Goal: Transaction & Acquisition: Purchase product/service

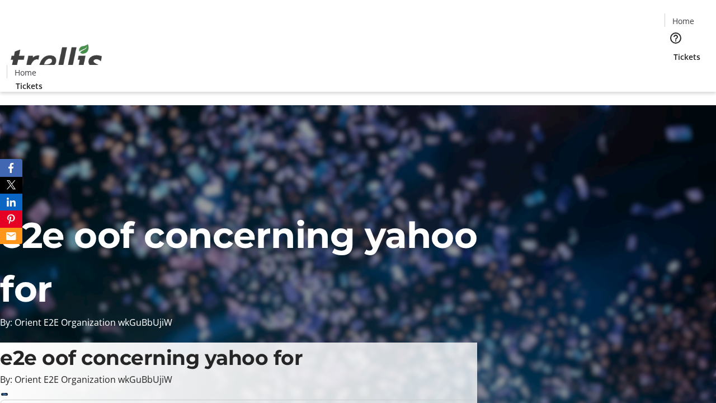
click at [674, 51] on span "Tickets" at bounding box center [687, 57] width 27 height 12
